Goal: Use online tool/utility

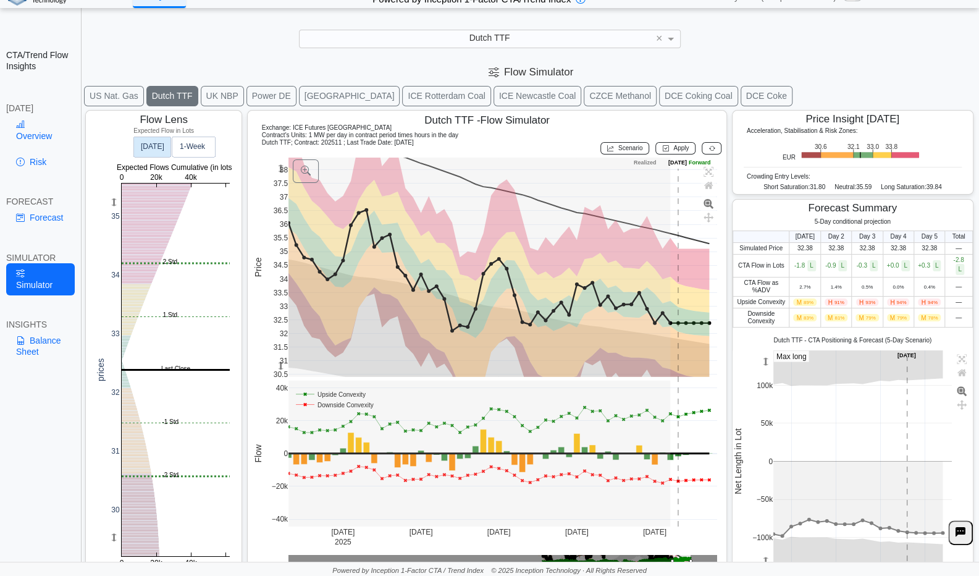
scroll to position [19, 0]
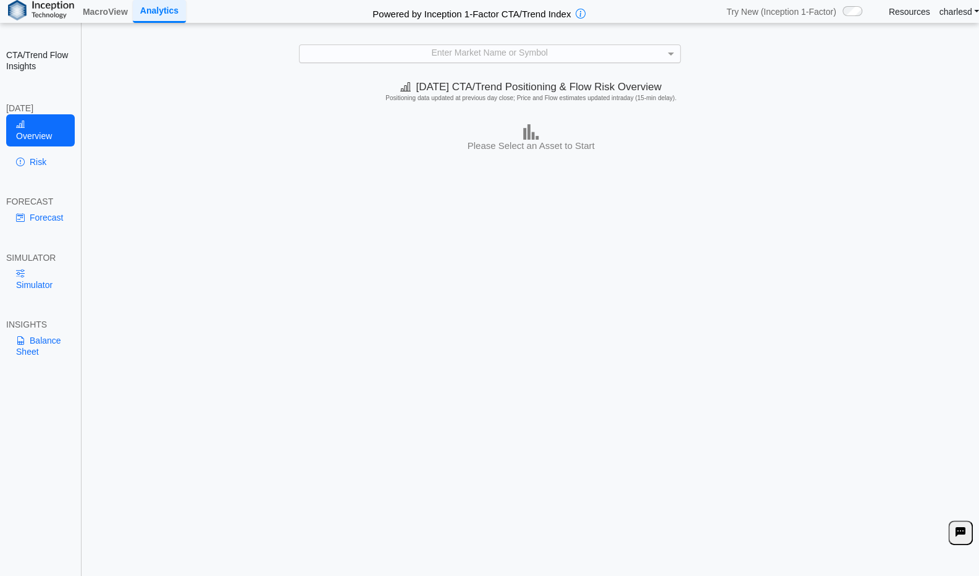
click at [439, 53] on div "Enter Market Name or Symbol" at bounding box center [490, 53] width 380 height 17
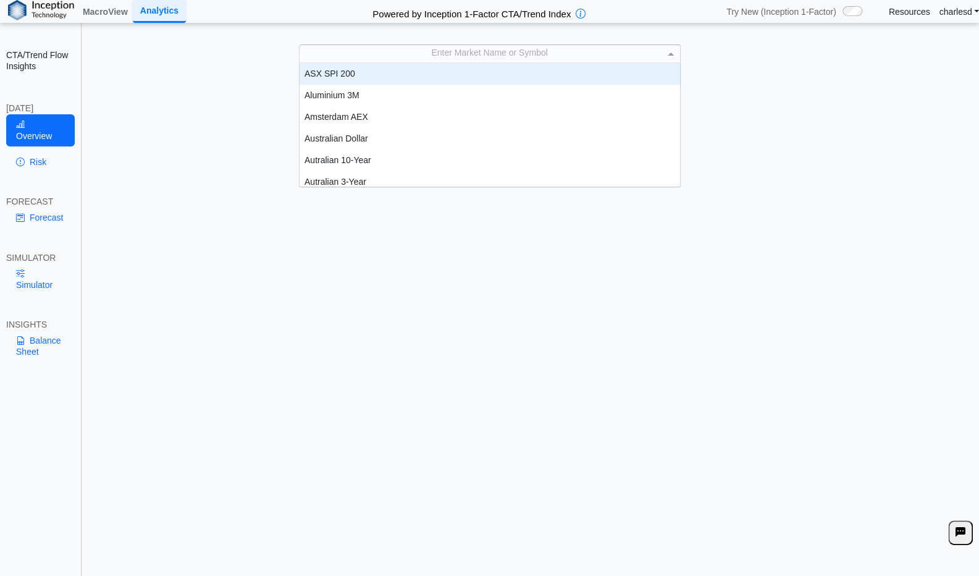
scroll to position [114, 371]
type input "**"
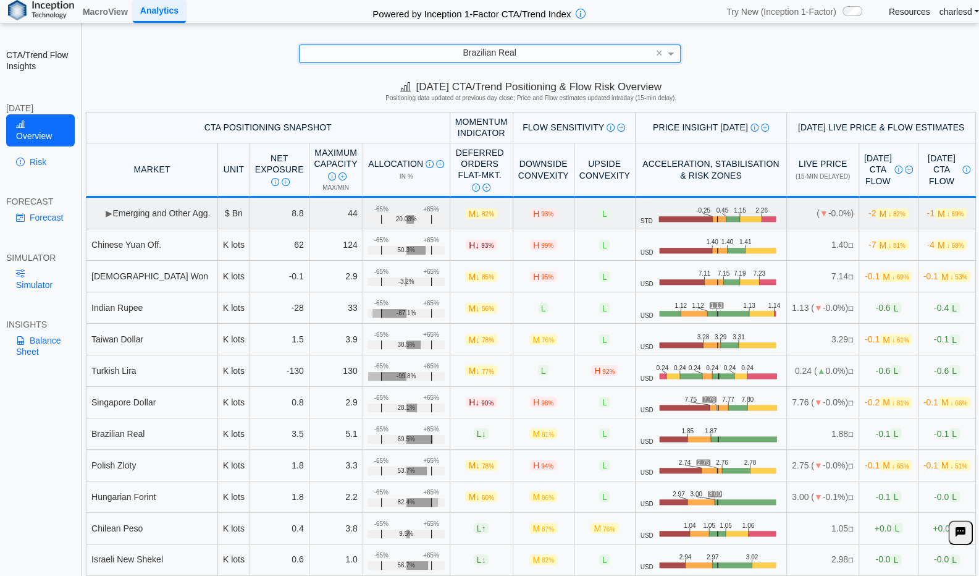
scroll to position [78, 0]
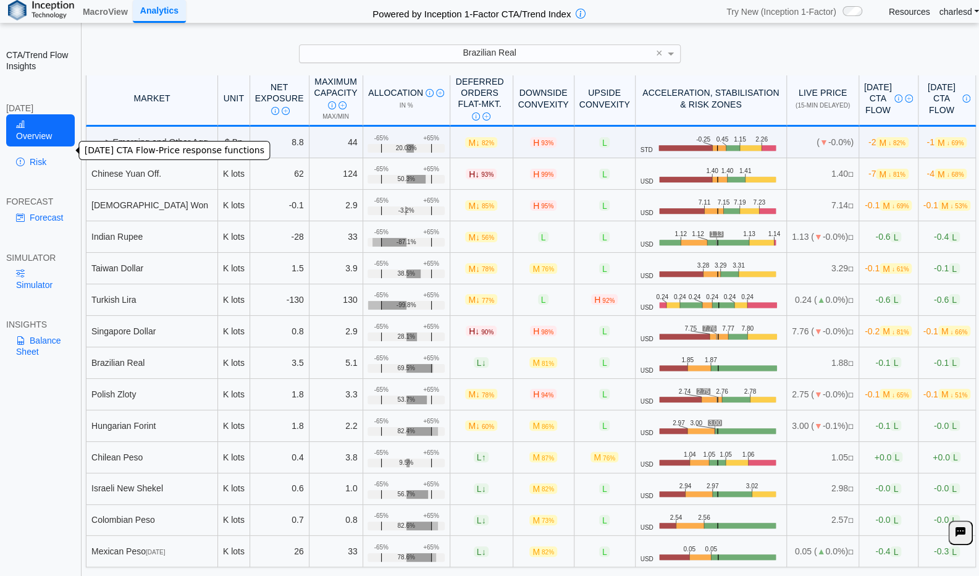
click at [46, 151] on link "Risk" at bounding box center [40, 161] width 69 height 21
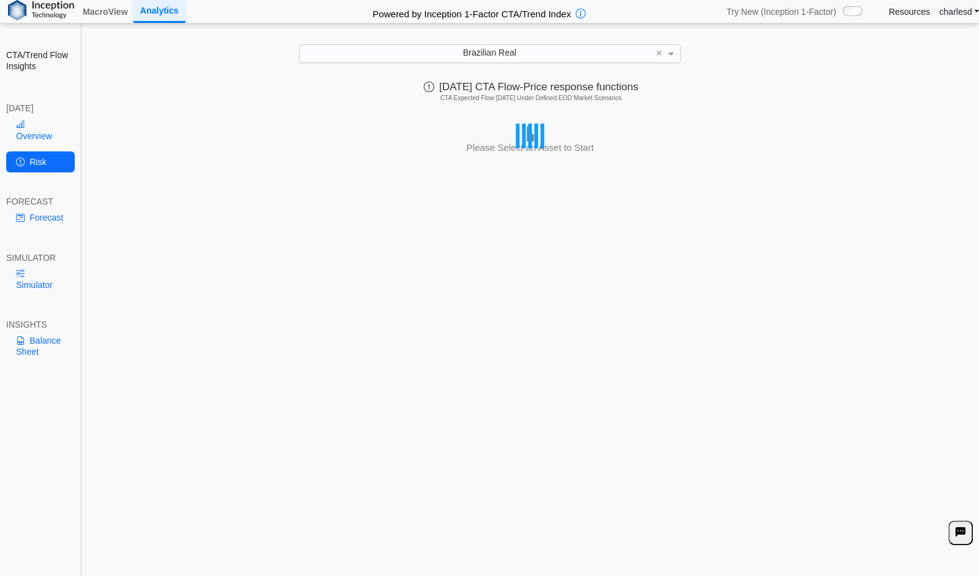
click at [56, 137] on div "Overview Risk" at bounding box center [40, 146] width 69 height 64
